Goal: Obtain resource: Download file/media

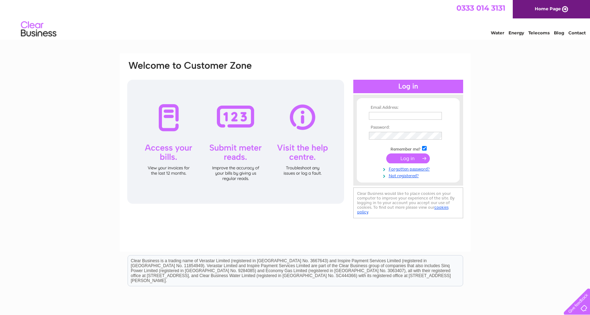
type input "[EMAIL_ADDRESS][DOMAIN_NAME]"
click at [408, 160] on input "submit" at bounding box center [408, 158] width 44 height 10
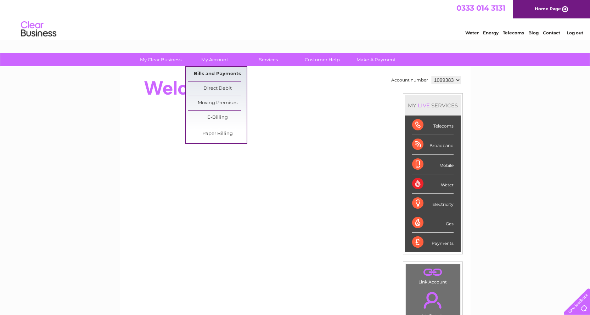
click at [213, 72] on link "Bills and Payments" at bounding box center [217, 74] width 58 height 14
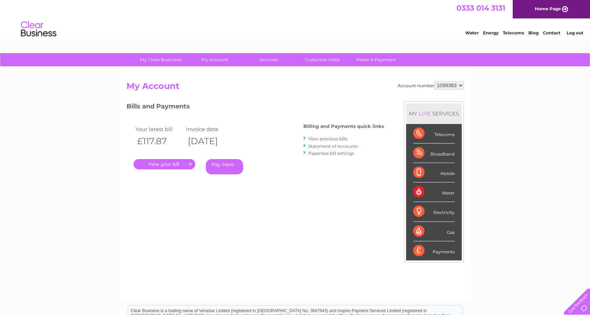
click at [458, 86] on select "1099383 3024815" at bounding box center [448, 85] width 29 height 9
select select "3024815"
click at [434, 81] on select "1099383 3024815" at bounding box center [448, 85] width 29 height 9
click at [174, 165] on link "." at bounding box center [165, 164] width 62 height 10
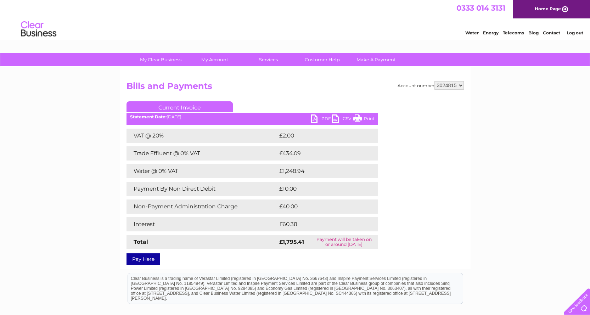
click at [320, 115] on link "PDF" at bounding box center [321, 119] width 21 height 10
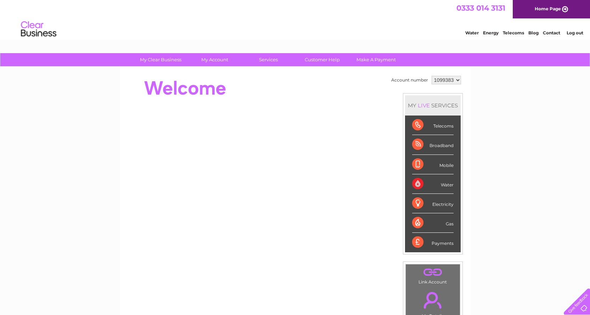
click at [577, 33] on link "Log out" at bounding box center [574, 32] width 17 height 5
